Goal: Find specific page/section: Find specific page/section

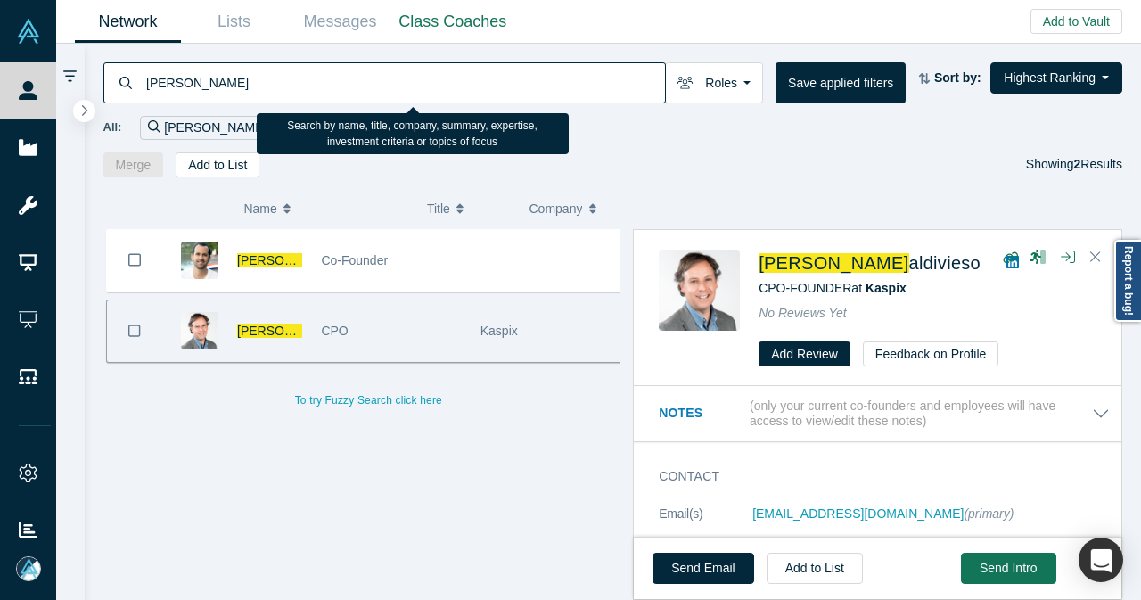
click at [505, 97] on input "[PERSON_NAME]" at bounding box center [404, 83] width 521 height 42
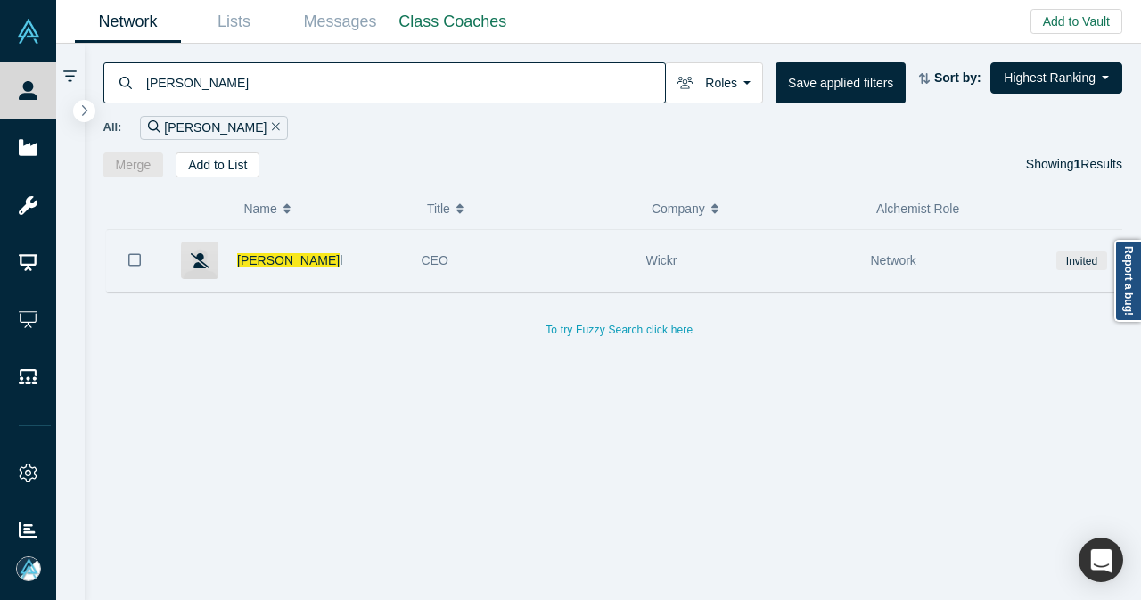
type input "[PERSON_NAME]"
click at [339, 259] on div "Nico Sel l" at bounding box center [320, 261] width 166 height 62
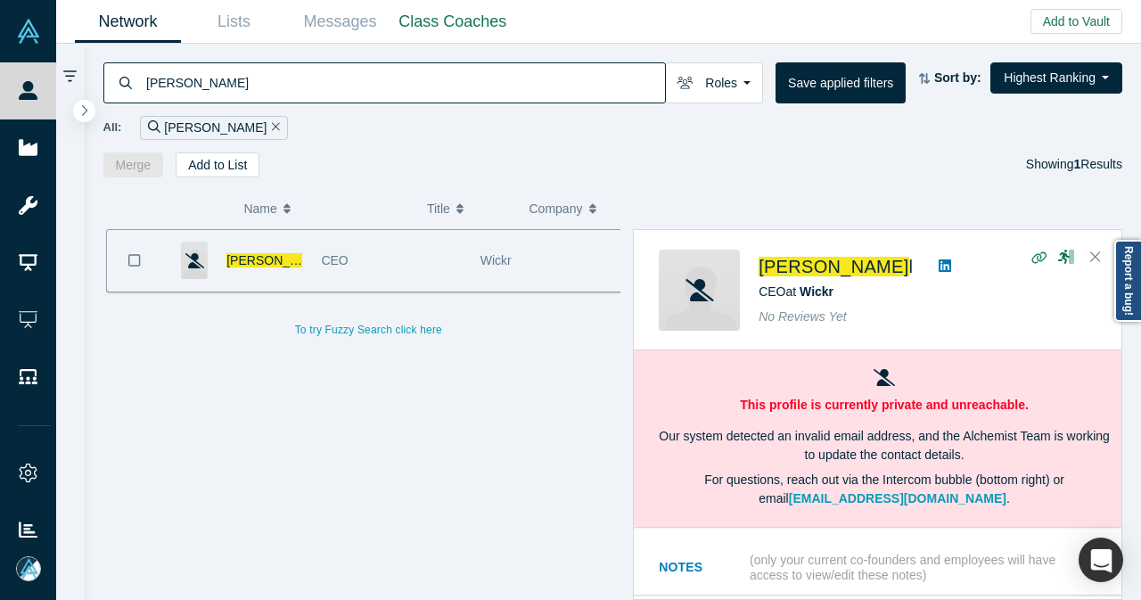
click at [939, 269] on icon at bounding box center [945, 265] width 12 height 12
